Goal: Find specific page/section: Find specific page/section

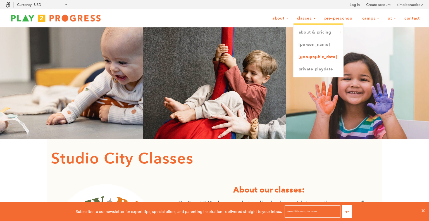
click at [308, 60] on link "[GEOGRAPHIC_DATA]" at bounding box center [319, 57] width 50 height 12
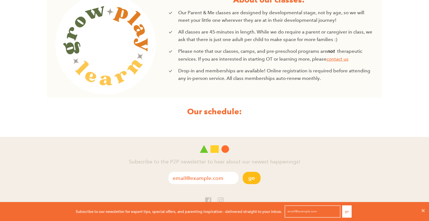
scroll to position [240, 0]
